Goal: Complete application form

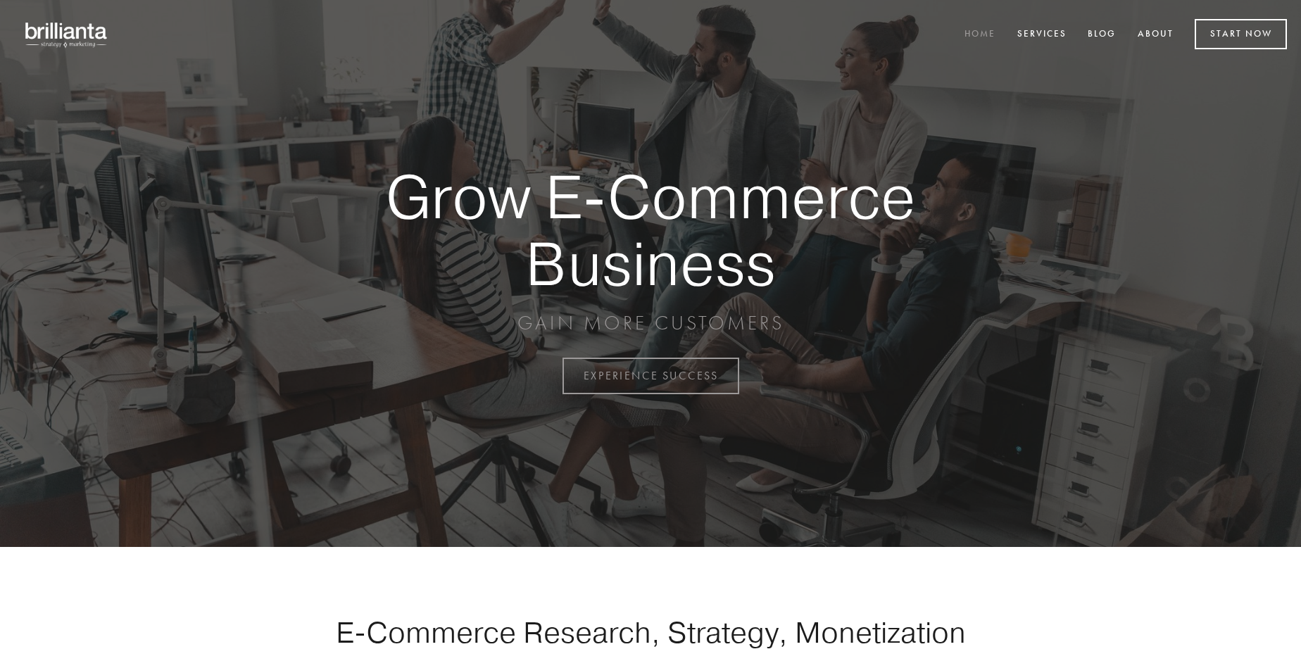
scroll to position [3690, 0]
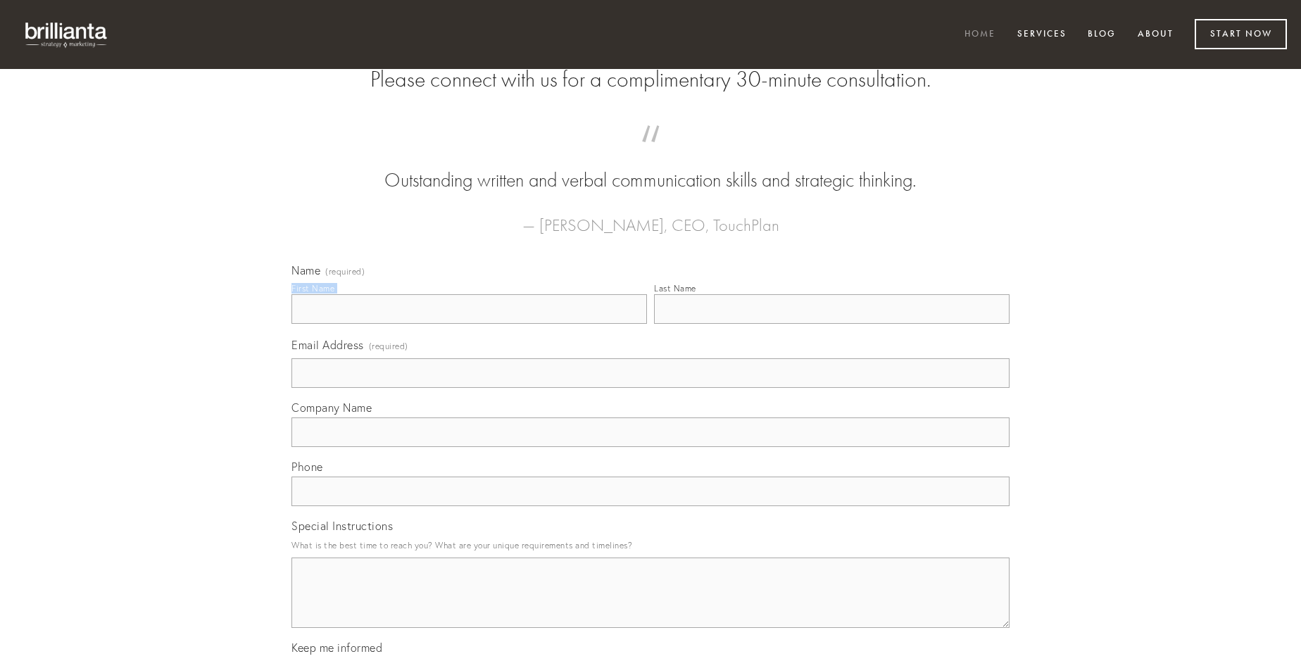
type input "[PERSON_NAME]"
click at [831, 324] on input "Last Name" at bounding box center [832, 309] width 356 height 30
type input "[PERSON_NAME]"
click at [650, 388] on input "Email Address (required)" at bounding box center [650, 373] width 718 height 30
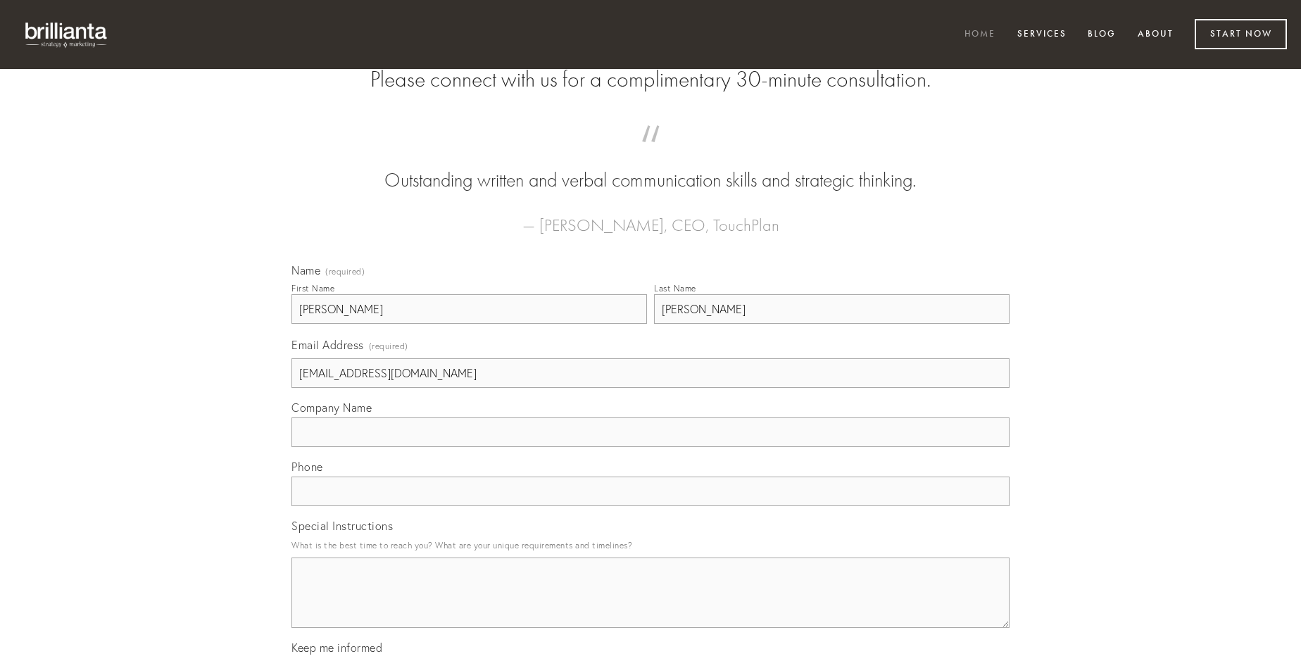
type input "[EMAIL_ADDRESS][DOMAIN_NAME]"
click at [650, 447] on input "Company Name" at bounding box center [650, 432] width 718 height 30
type input "cruentus"
click at [650, 506] on input "text" at bounding box center [650, 492] width 718 height 30
click at [650, 605] on textarea "Special Instructions" at bounding box center [650, 593] width 718 height 70
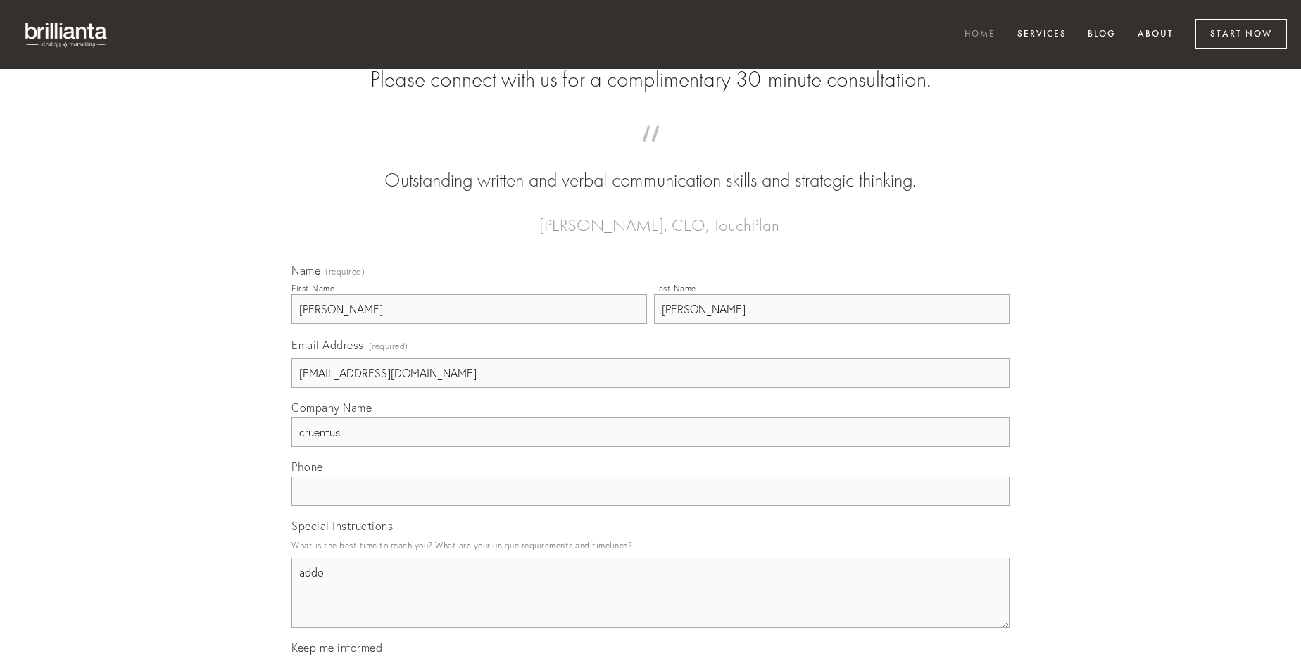
type textarea "addo"
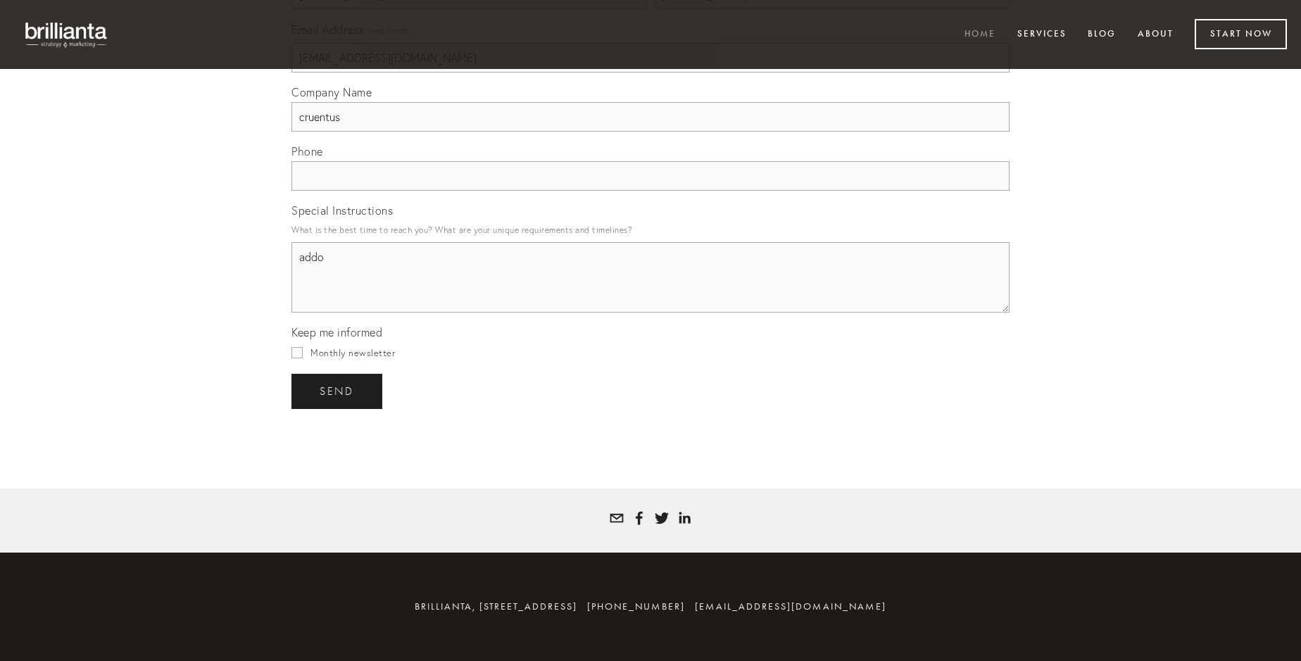
click at [338, 391] on span "send" at bounding box center [337, 391] width 34 height 13
